Goal: Information Seeking & Learning: Learn about a topic

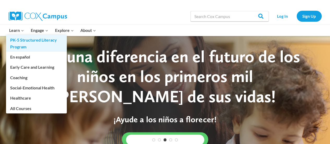
click at [17, 47] on link "PK-5 Structured Literacy Program" at bounding box center [36, 43] width 61 height 17
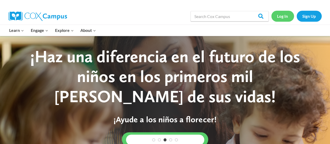
click at [281, 16] on link "Log In" at bounding box center [282, 16] width 23 height 11
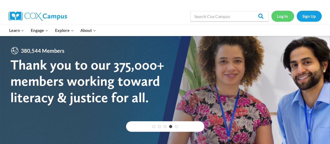
click at [281, 15] on link "Log In" at bounding box center [282, 16] width 23 height 11
click at [282, 16] on link "Log In" at bounding box center [282, 16] width 23 height 11
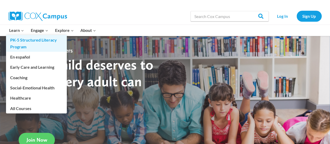
click at [15, 41] on link "PK-5 Structured Literacy Program" at bounding box center [36, 43] width 61 height 17
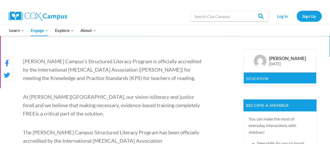
scroll to position [146, 0]
